Goal: Information Seeking & Learning: Learn about a topic

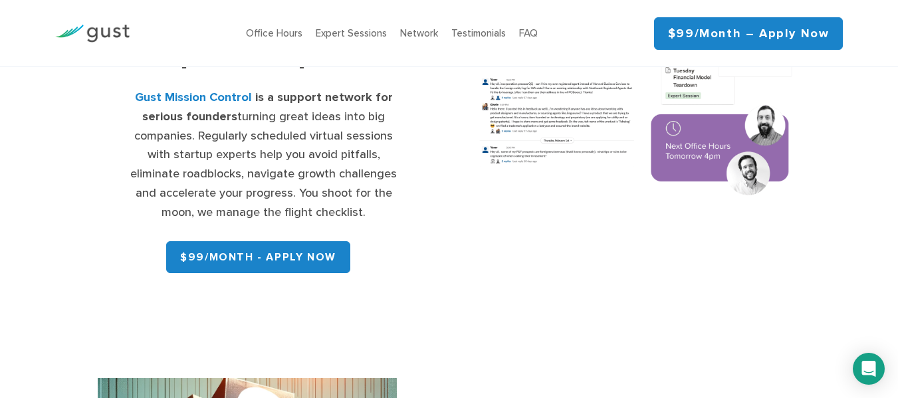
scroll to position [266, 0]
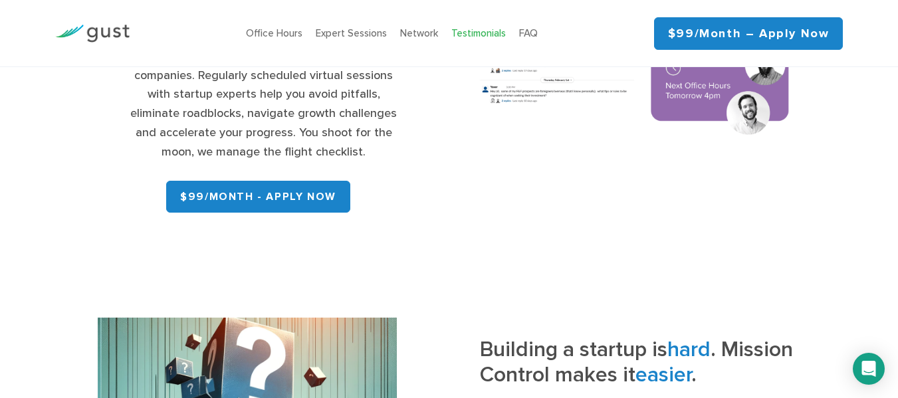
click at [479, 32] on link "Testimonials" at bounding box center [479, 33] width 55 height 12
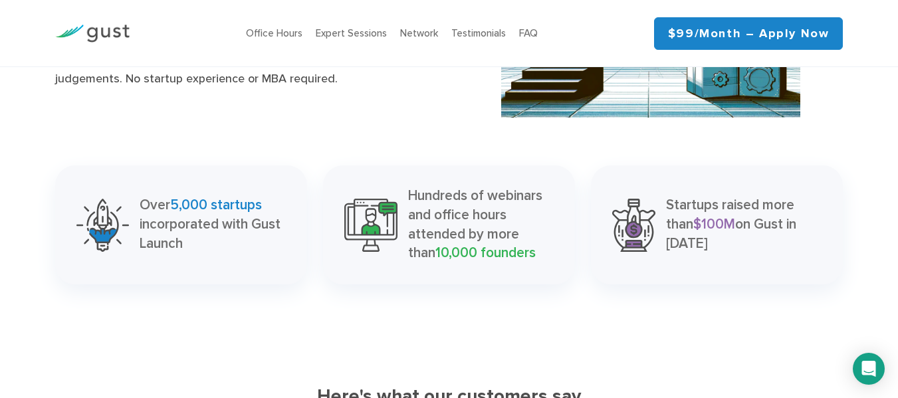
scroll to position [1839, 0]
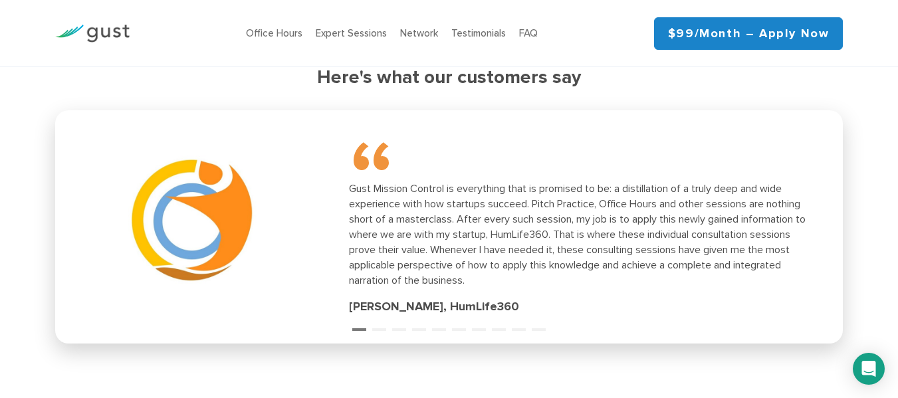
click at [424, 293] on div "“ Gust Mission Control is everything that is promised to be: a distillation of …" at bounding box center [578, 227] width 459 height 178
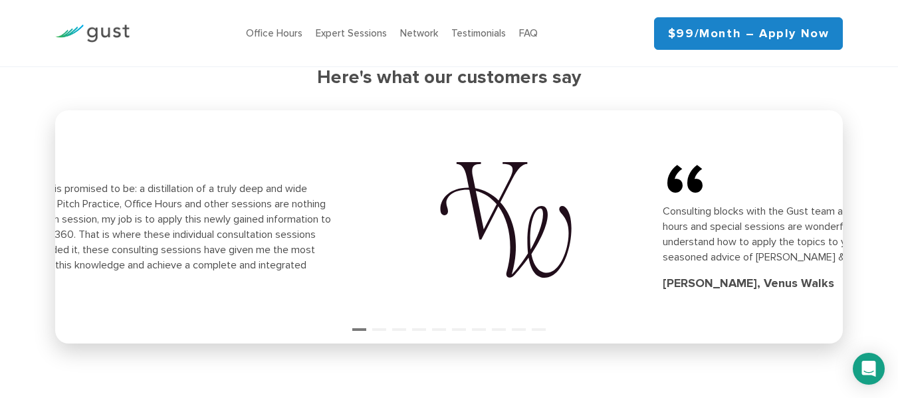
drag, startPoint x: 594, startPoint y: 262, endPoint x: 71, endPoint y: 231, distance: 524.2
click at [86, 241] on div "Gust Mission Control is everything that is promised to be: a distillation of a …" at bounding box center [103, 234] width 459 height 107
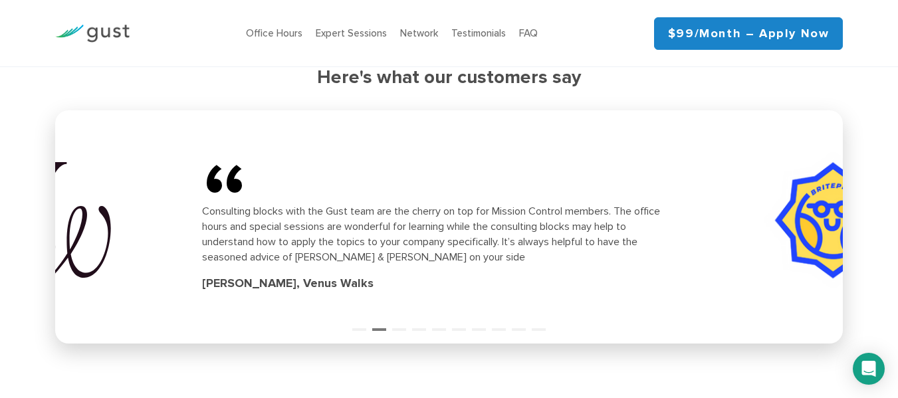
drag, startPoint x: 813, startPoint y: 212, endPoint x: 304, endPoint y: 203, distance: 508.8
click at [307, 204] on div "“ Consulting blocks with the Gust team are the cherry on top for Mission Contro…" at bounding box center [302, 226] width 773 height 217
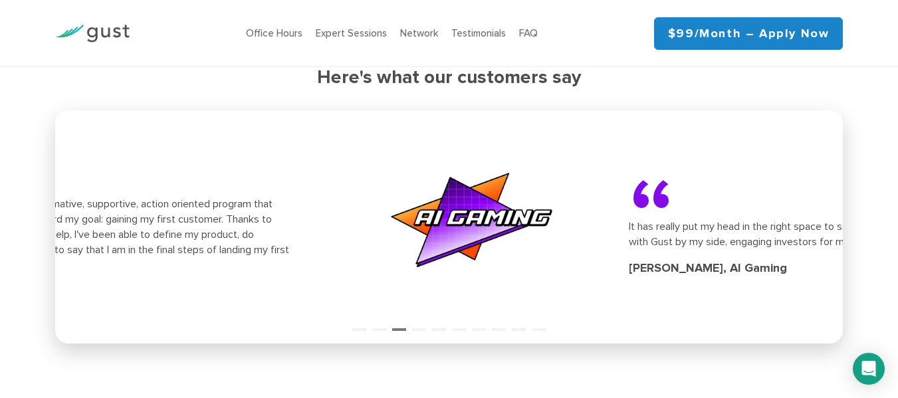
drag, startPoint x: 808, startPoint y: 231, endPoint x: 176, endPoint y: 191, distance: 633.0
click at [177, 192] on div "“ Gust's Mission Control was an informative, supportive, action oriented progra…" at bounding box center [69, 227] width 459 height 147
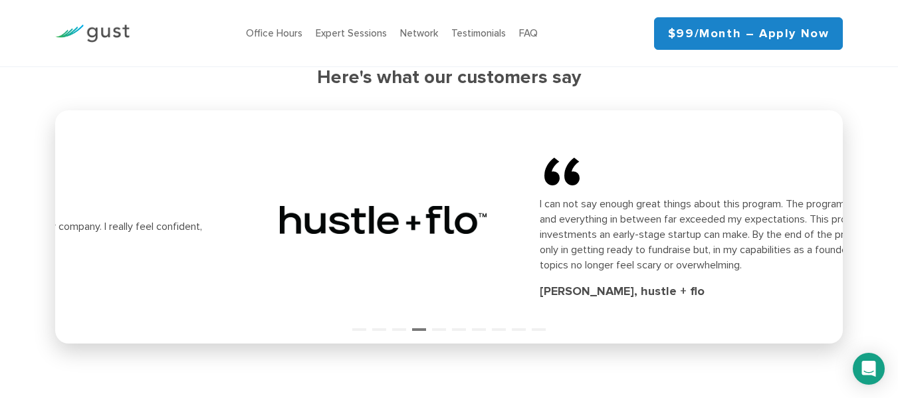
drag, startPoint x: 799, startPoint y: 219, endPoint x: 147, endPoint y: 217, distance: 651.7
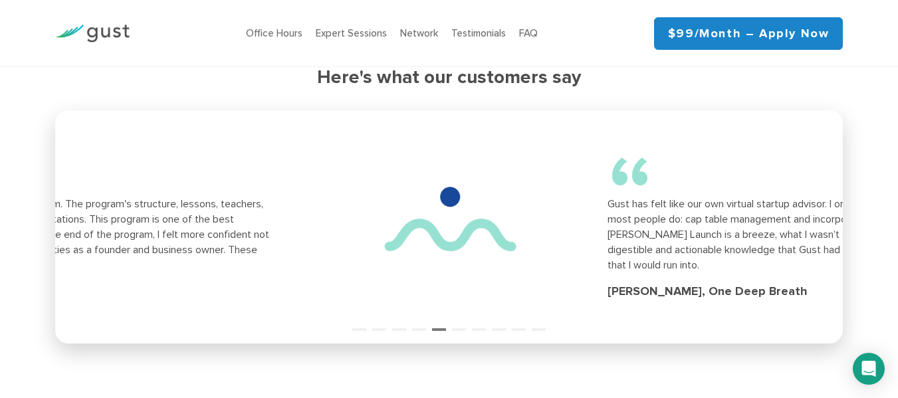
drag, startPoint x: 780, startPoint y: 231, endPoint x: 184, endPoint y: 223, distance: 596.5
click at [209, 227] on div "I can not say enough great things about this program. The program's structure, …" at bounding box center [48, 234] width 459 height 76
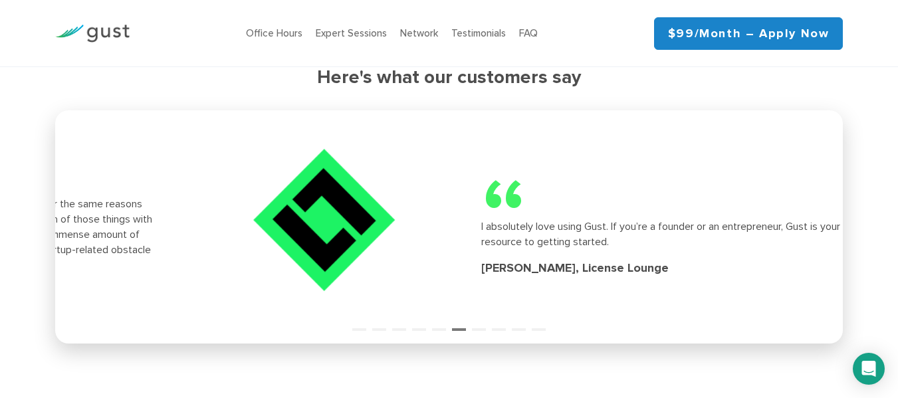
drag, startPoint x: 802, startPoint y: 249, endPoint x: 127, endPoint y: 209, distance: 676.1
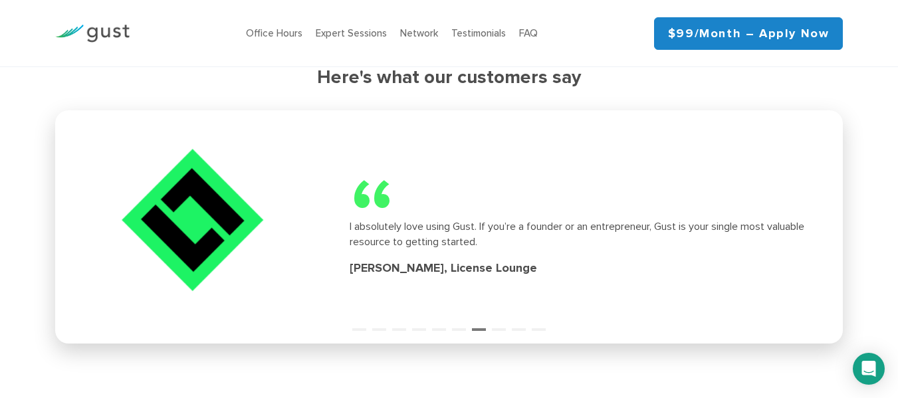
click at [747, 26] on link "$99/month – Apply Now" at bounding box center [749, 33] width 190 height 33
